Goal: Transaction & Acquisition: Purchase product/service

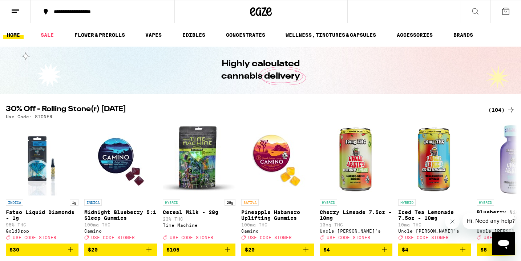
click at [499, 109] on div "(104)" at bounding box center [502, 109] width 27 height 9
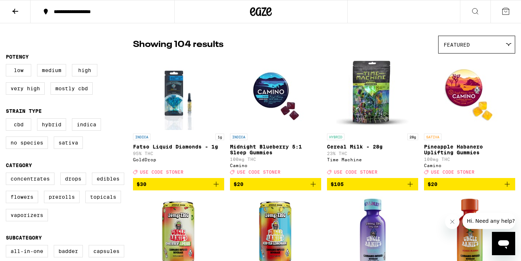
scroll to position [52, 0]
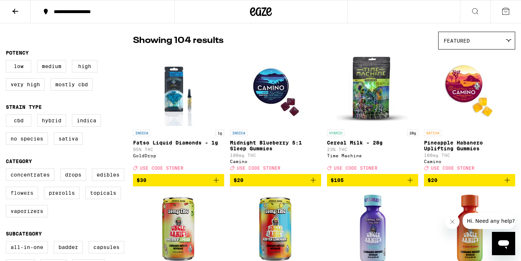
click at [27, 199] on label "Flowers" at bounding box center [22, 192] width 32 height 12
click at [8, 170] on input "Flowers" at bounding box center [7, 169] width 0 height 0
checkbox input "true"
